Goal: Task Accomplishment & Management: Complete application form

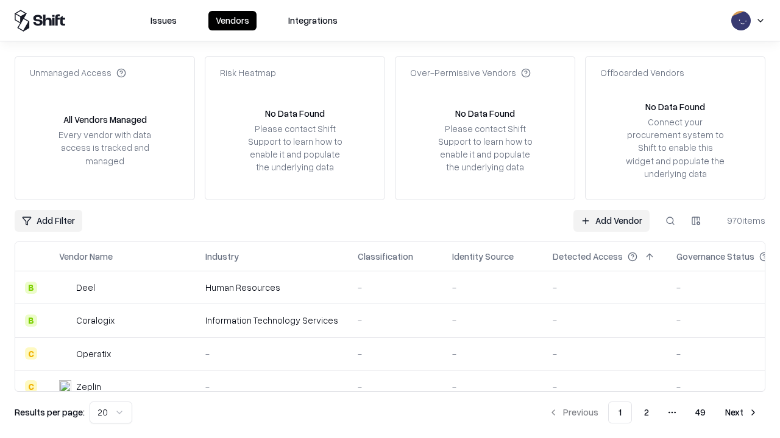
click at [611, 220] on link "Add Vendor" at bounding box center [611, 221] width 76 height 22
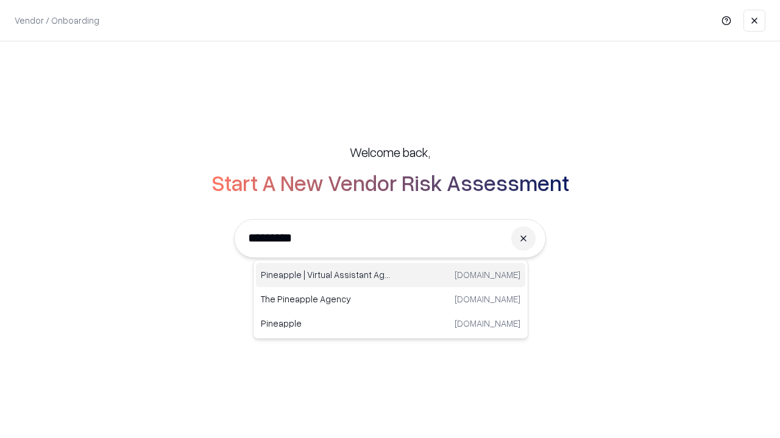
click at [390, 275] on div "Pineapple | Virtual Assistant Agency [DOMAIN_NAME]" at bounding box center [390, 275] width 269 height 24
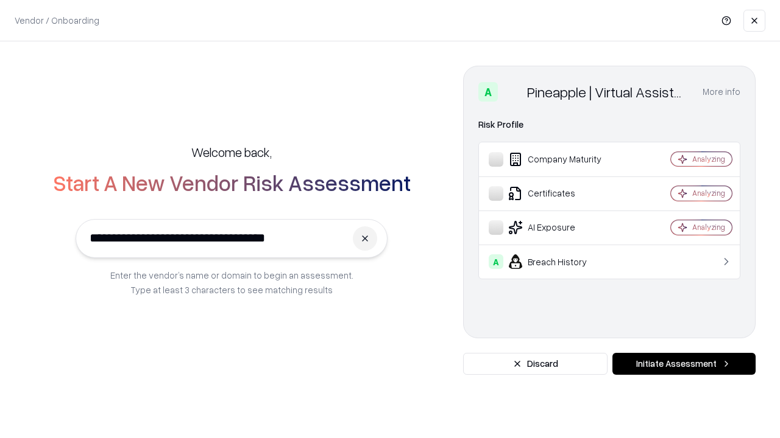
type input "**********"
click at [683, 364] on button "Initiate Assessment" at bounding box center [683, 364] width 143 height 22
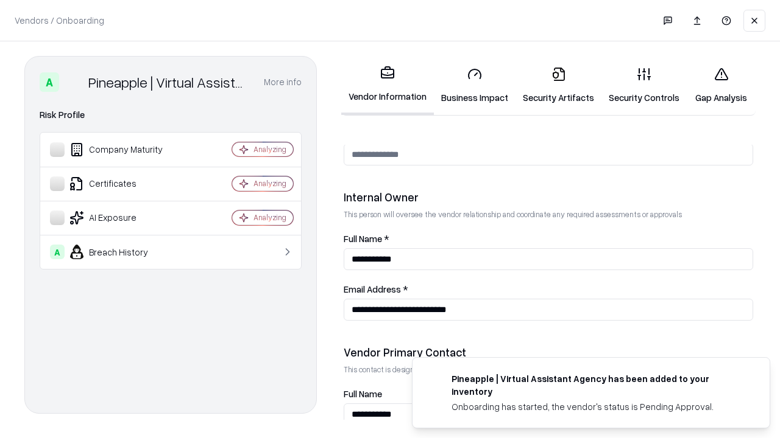
scroll to position [631, 0]
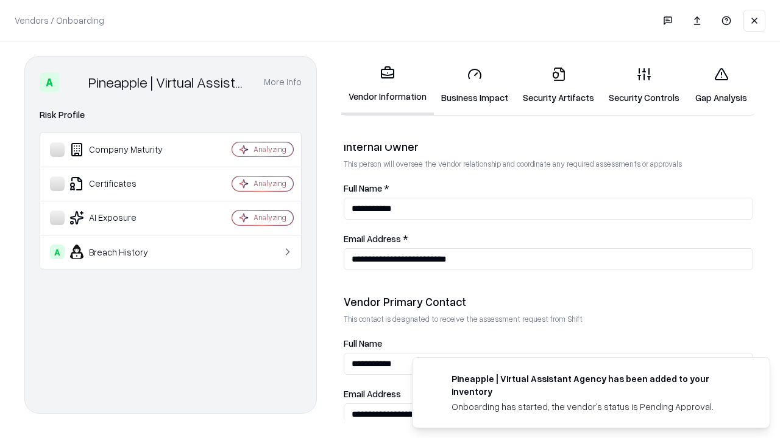
click at [558, 85] on link "Security Artifacts" at bounding box center [558, 85] width 86 height 57
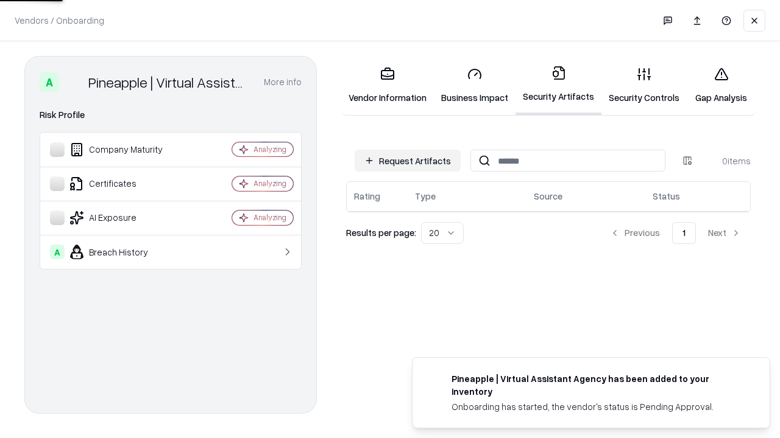
click at [407, 161] on button "Request Artifacts" at bounding box center [407, 161] width 106 height 22
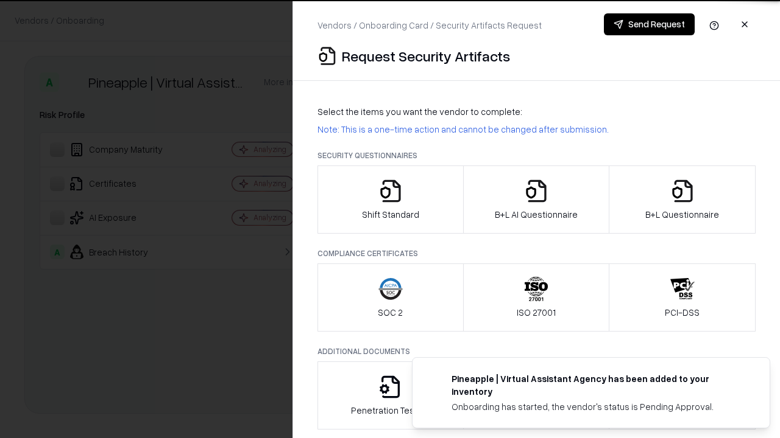
click at [681, 200] on icon "button" at bounding box center [682, 191] width 24 height 24
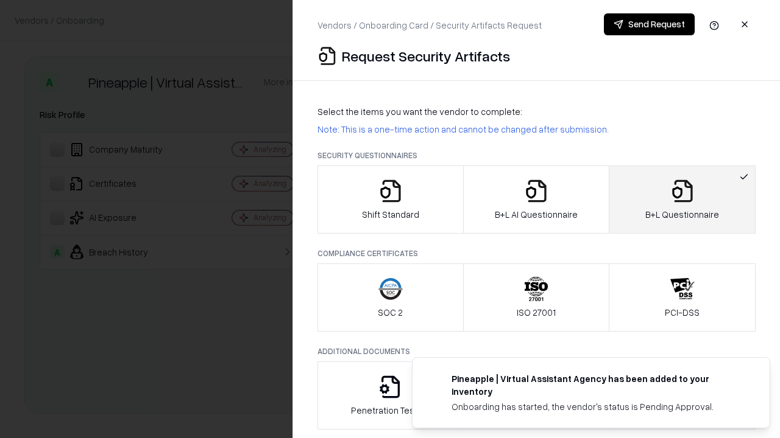
click at [535, 200] on icon "button" at bounding box center [536, 191] width 24 height 24
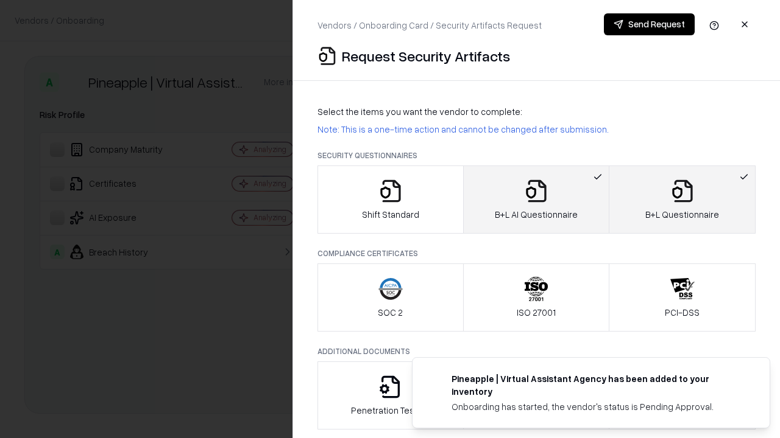
click at [649, 24] on button "Send Request" at bounding box center [649, 24] width 91 height 22
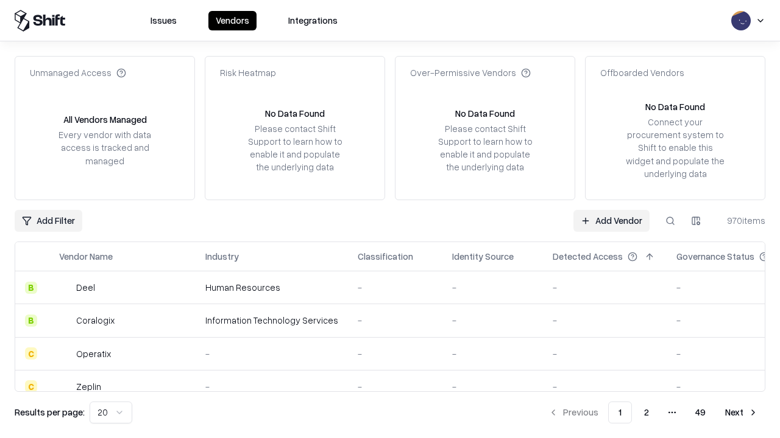
click at [670, 220] on button at bounding box center [670, 221] width 22 height 22
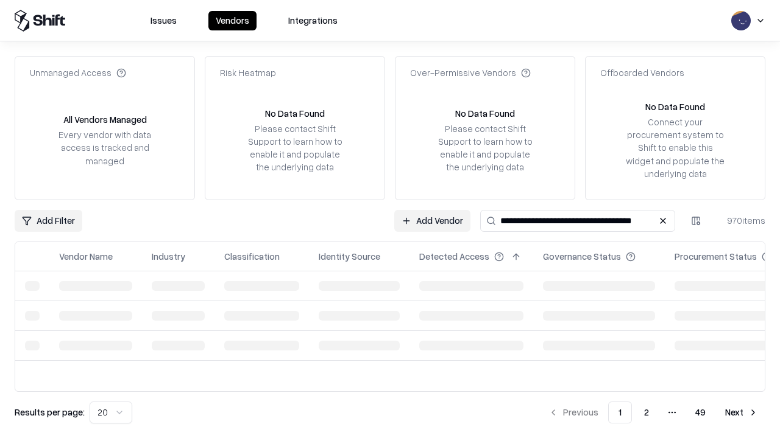
type input "**********"
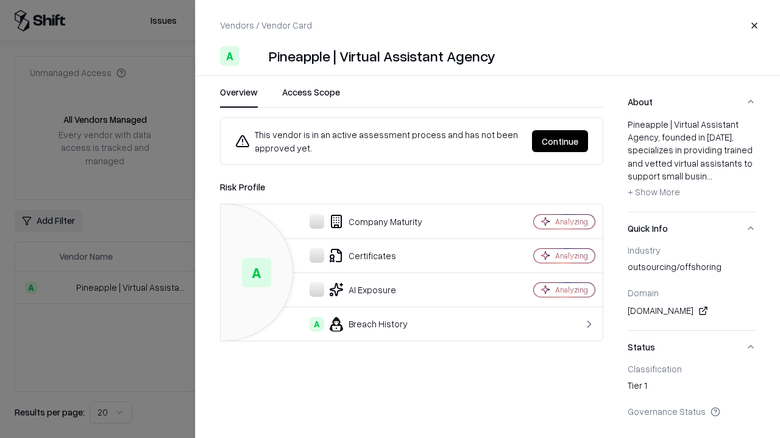
click at [560, 141] on button "Continue" at bounding box center [560, 141] width 56 height 22
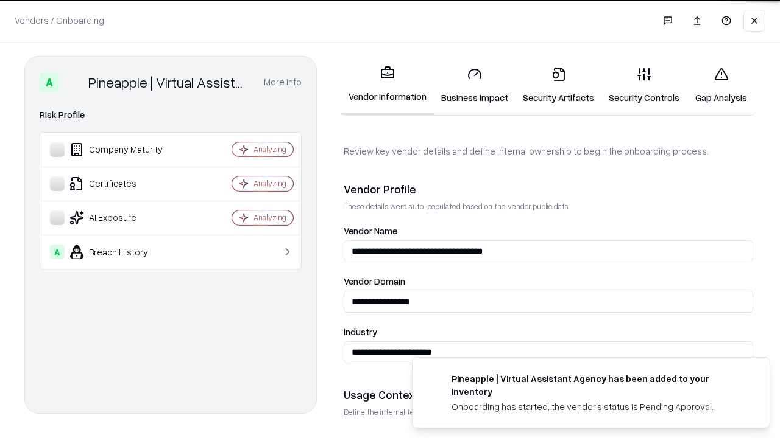
click at [558, 85] on link "Security Artifacts" at bounding box center [558, 85] width 86 height 57
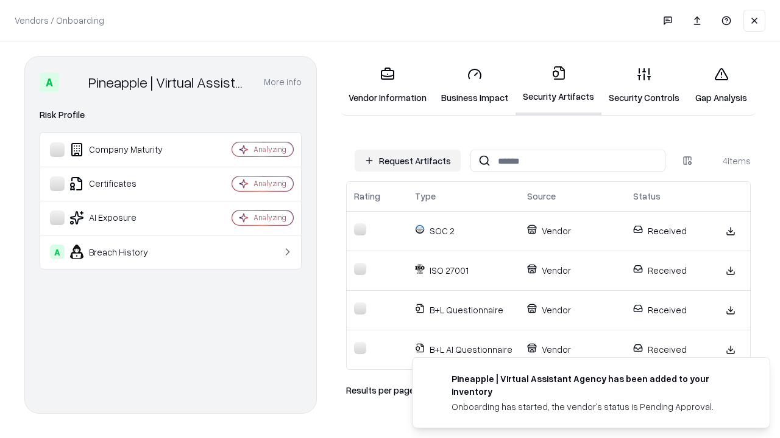
click at [720, 85] on link "Gap Analysis" at bounding box center [720, 85] width 69 height 57
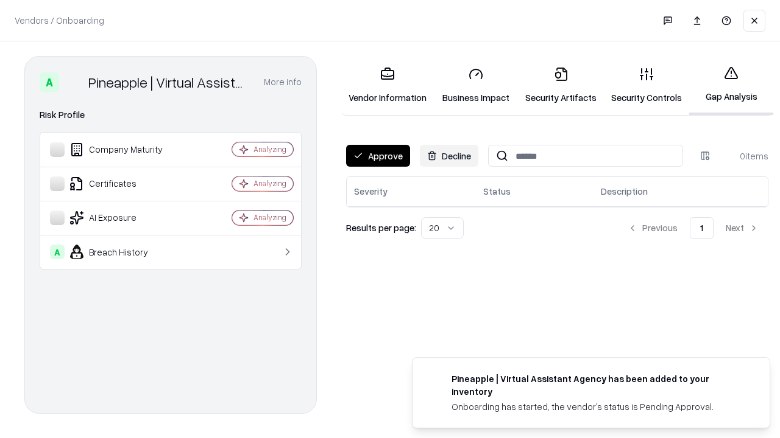
click at [378, 156] on button "Approve" at bounding box center [378, 156] width 64 height 22
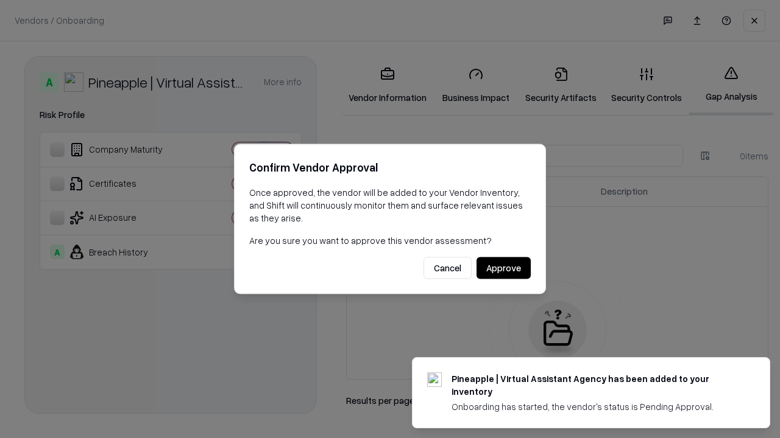
click at [503, 268] on button "Approve" at bounding box center [503, 269] width 54 height 22
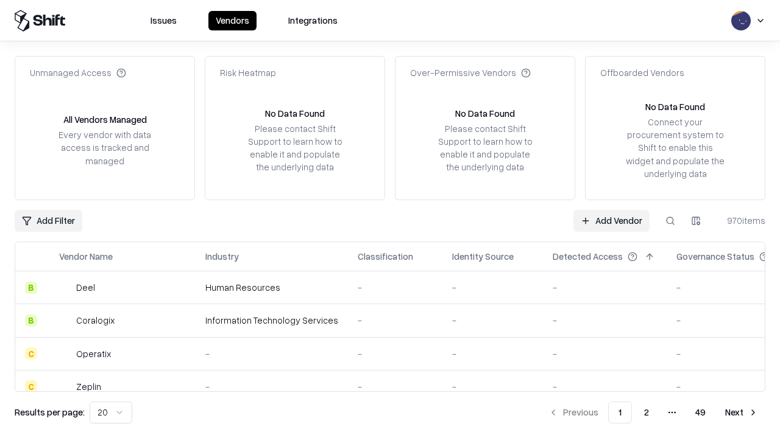
type input "**********"
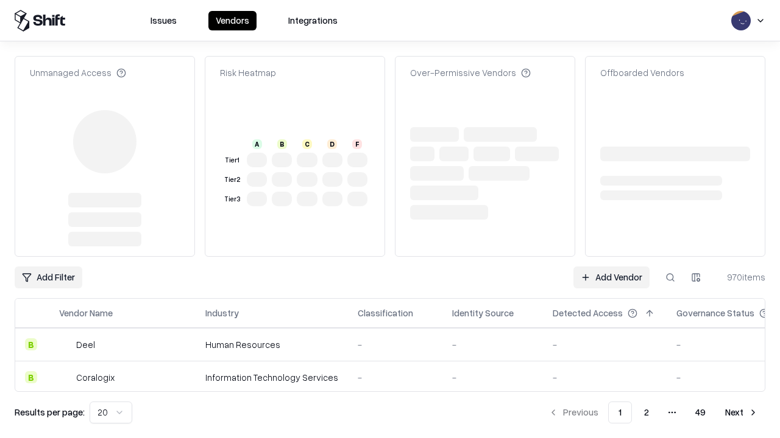
click at [611, 267] on link "Add Vendor" at bounding box center [611, 278] width 76 height 22
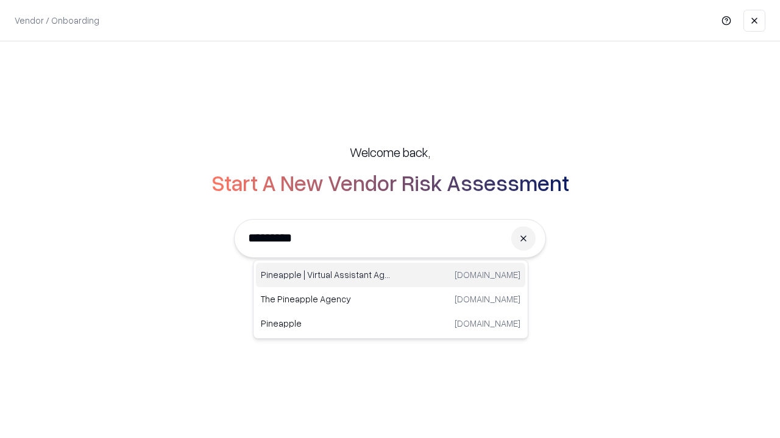
click at [390, 275] on div "Pineapple | Virtual Assistant Agency [DOMAIN_NAME]" at bounding box center [390, 275] width 269 height 24
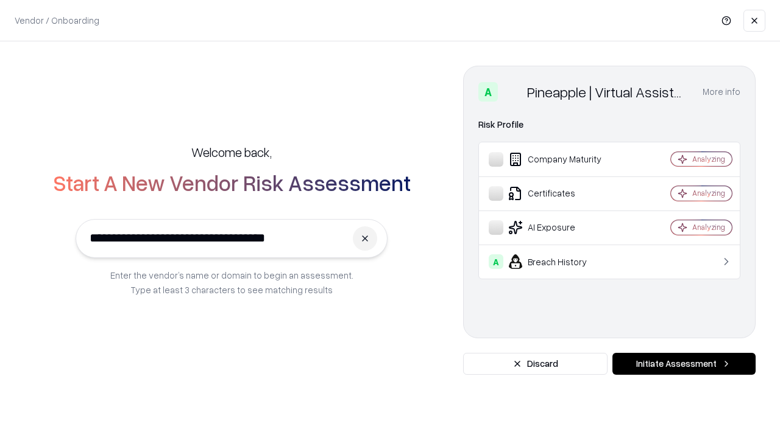
type input "**********"
click at [683, 364] on button "Initiate Assessment" at bounding box center [683, 364] width 143 height 22
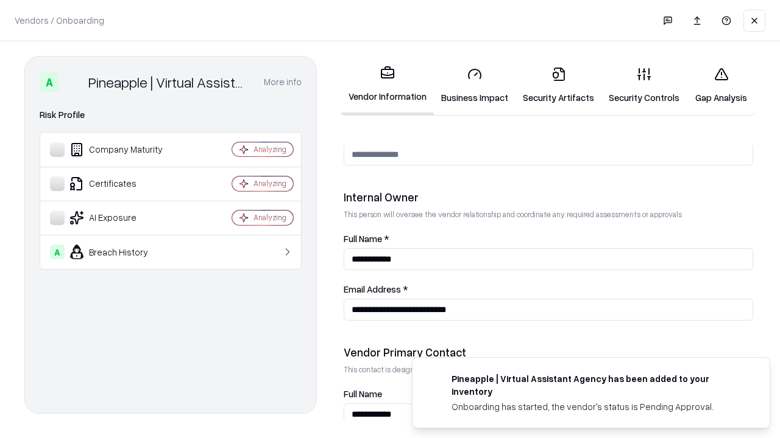
scroll to position [631, 0]
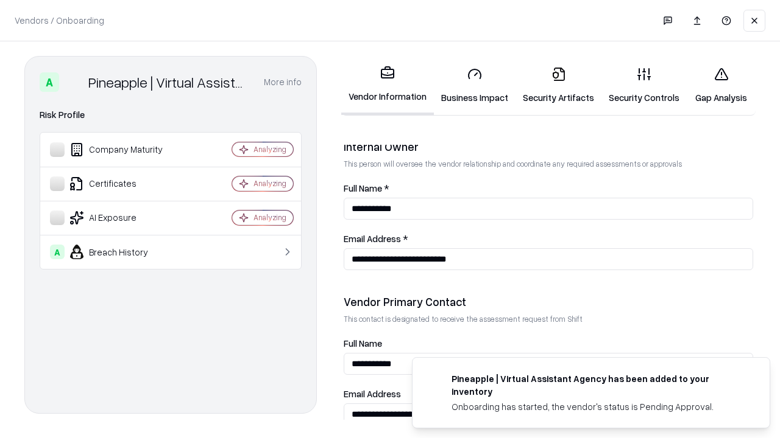
click at [720, 85] on link "Gap Analysis" at bounding box center [720, 85] width 69 height 57
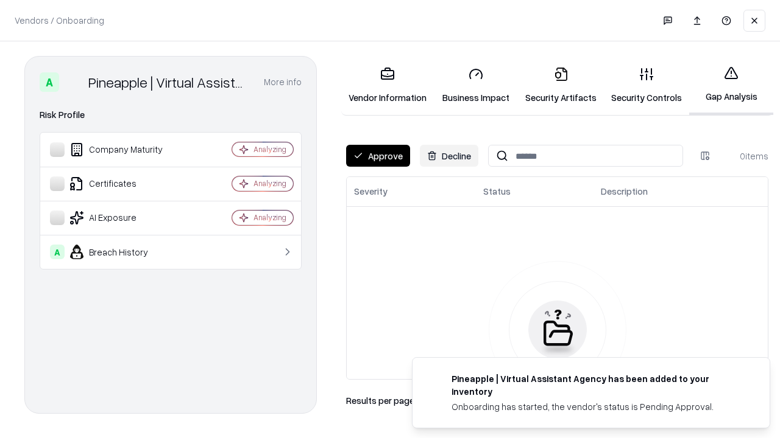
click at [378, 156] on button "Approve" at bounding box center [378, 156] width 64 height 22
